Goal: Find specific page/section: Find specific page/section

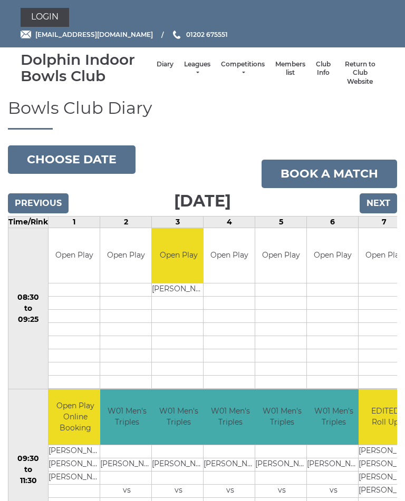
click at [184, 64] on li "Leagues Club leagues - Winter 2025/2026 Club leagues - Summer 2025 Club leagues…" at bounding box center [197, 73] width 37 height 37
click at [190, 65] on li "Leagues Club leagues - Winter 2025/2026 Club leagues - Summer 2025 Club leagues…" at bounding box center [197, 73] width 37 height 37
click at [47, 13] on link "Login" at bounding box center [45, 17] width 48 height 19
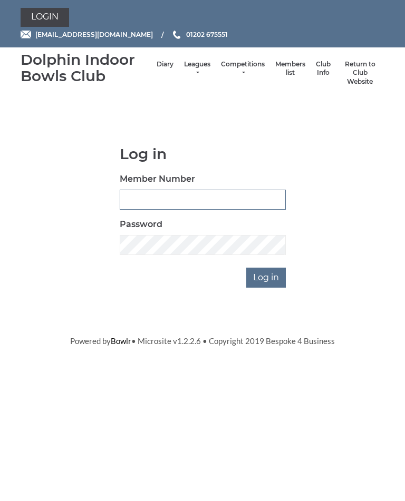
type input "2891"
click at [267, 276] on input "Log in" at bounding box center [266, 278] width 40 height 20
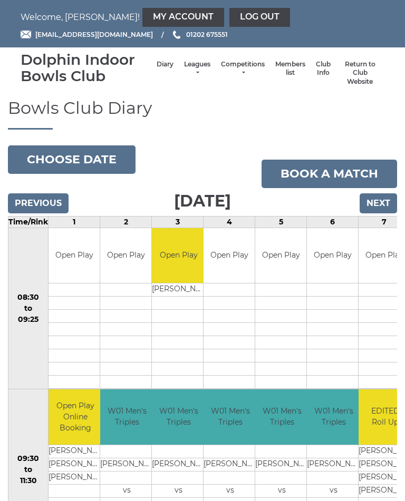
click at [275, 69] on link "Members list" at bounding box center [290, 68] width 30 height 17
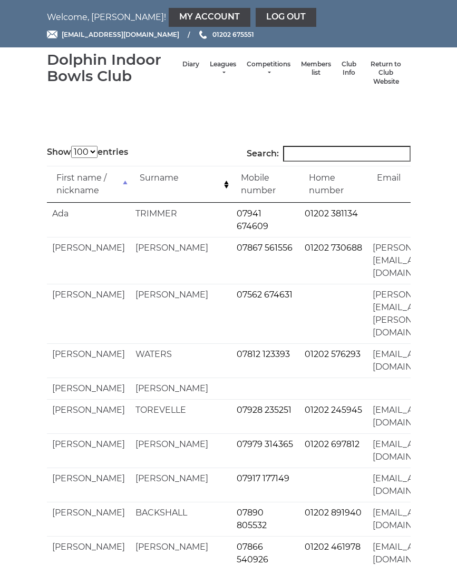
select select "100"
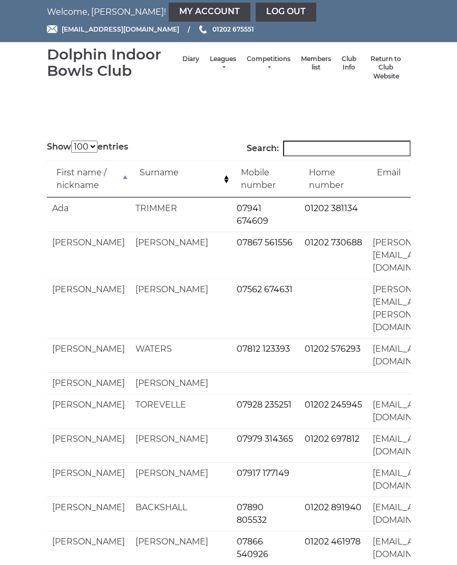
click at [320, 145] on input "Search:" at bounding box center [346, 149] width 127 height 16
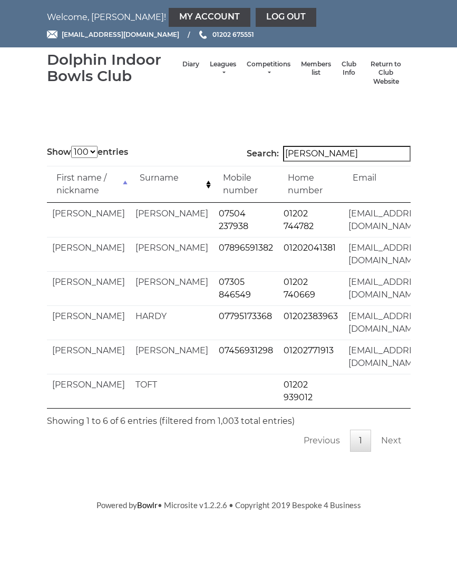
scroll to position [0, 0]
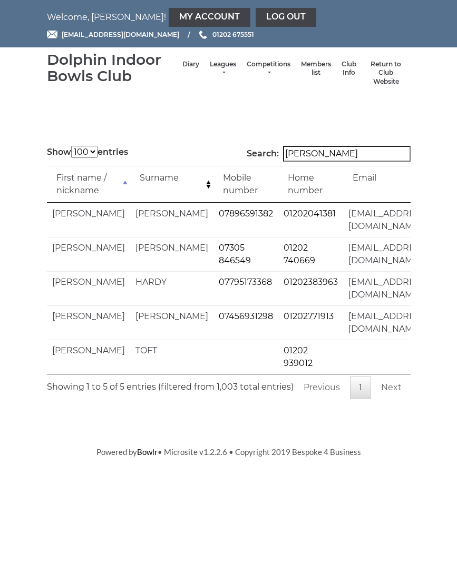
type input "Wendy"
click at [256, 17] on link "Log out" at bounding box center [286, 17] width 61 height 19
